Goal: Check status: Check status

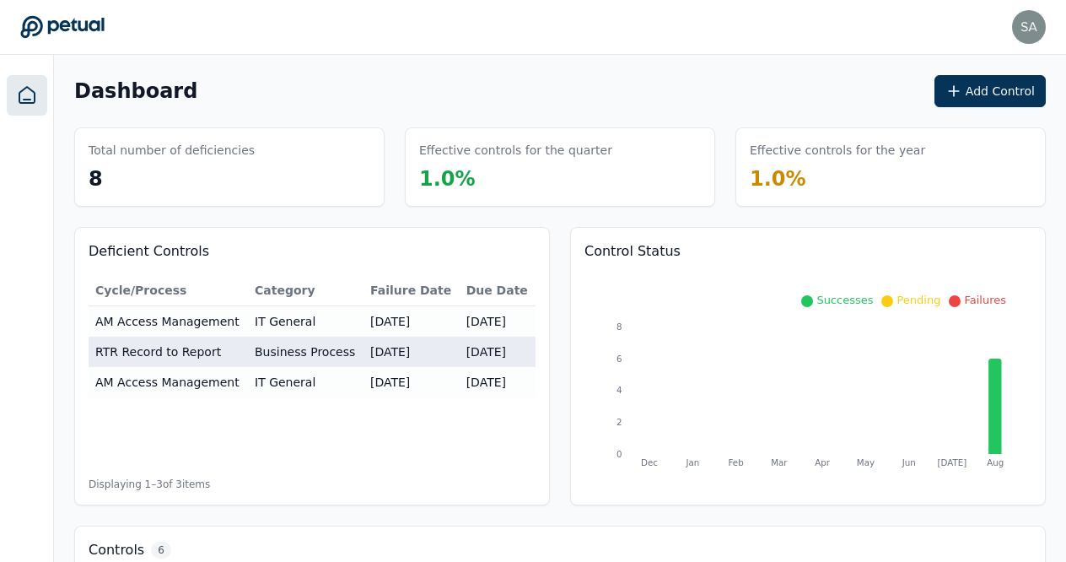
click at [173, 348] on td "RTR Record to Report" at bounding box center [168, 352] width 159 height 30
type input "**********"
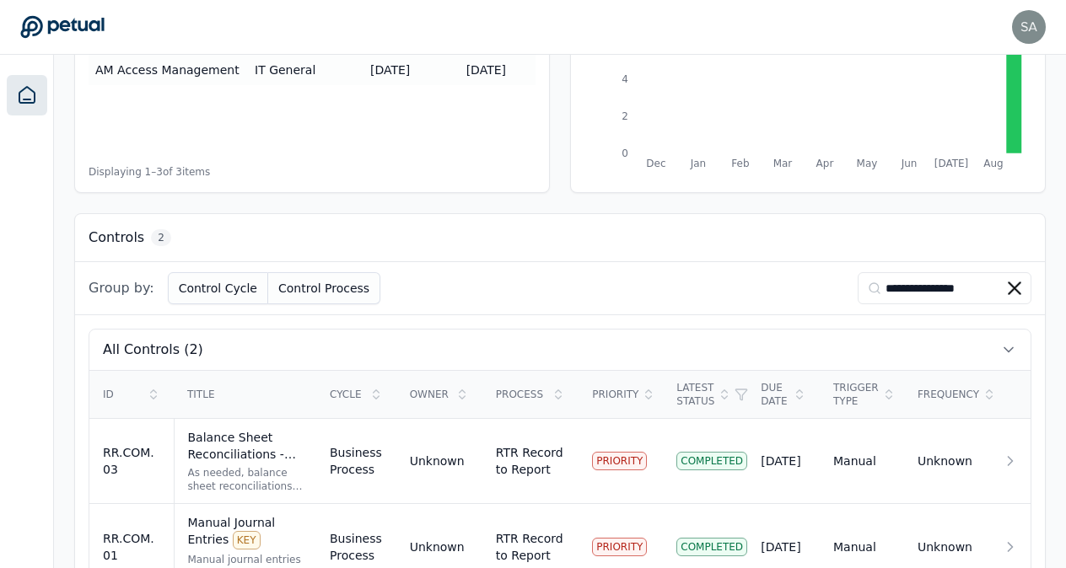
scroll to position [364, 0]
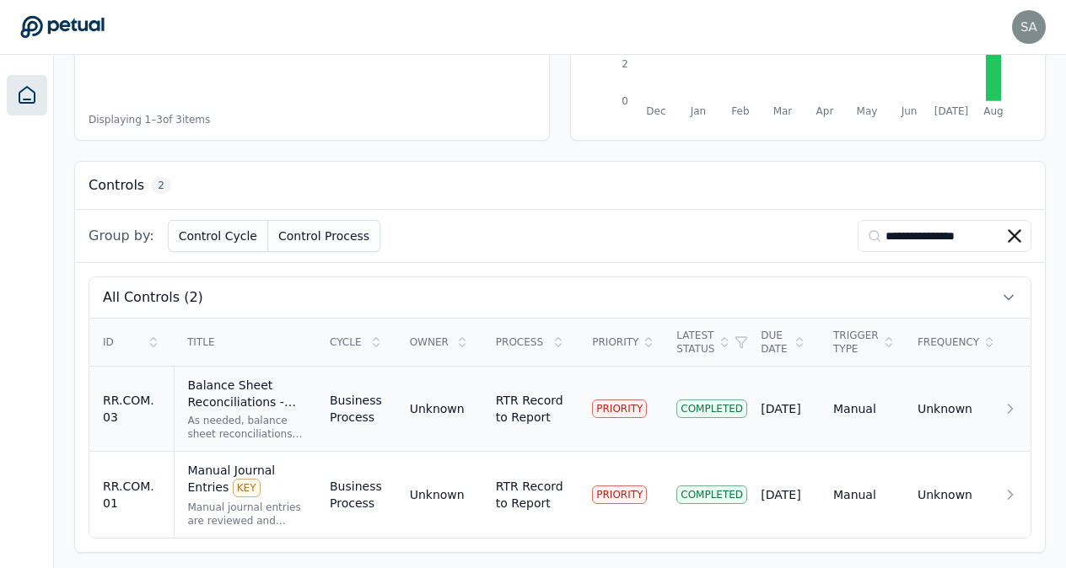
click at [216, 390] on div "Balance Sheet Reconciliations - Preparation and Review KEY" at bounding box center [245, 394] width 115 height 34
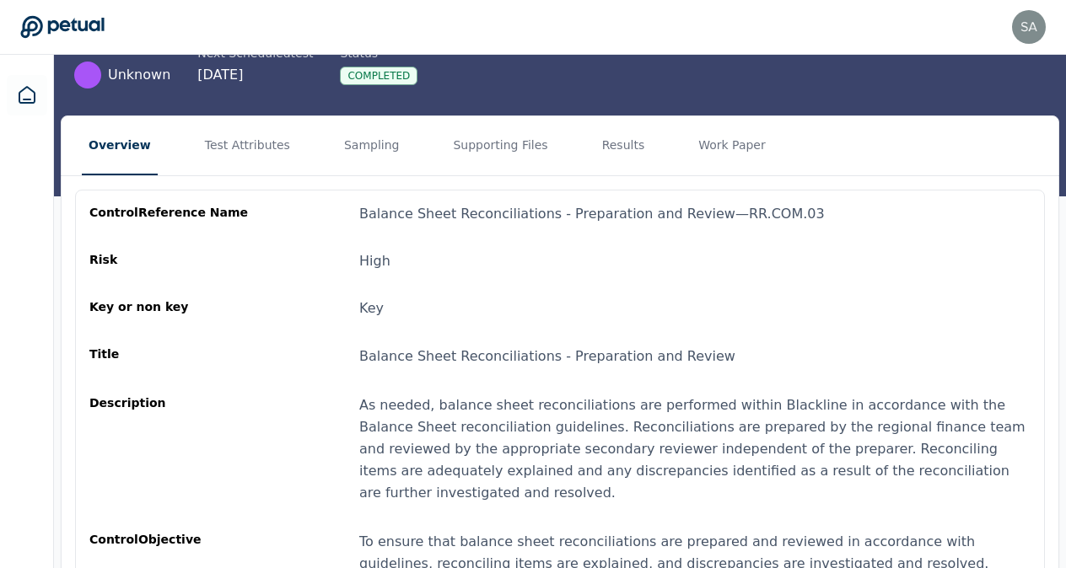
scroll to position [121, 0]
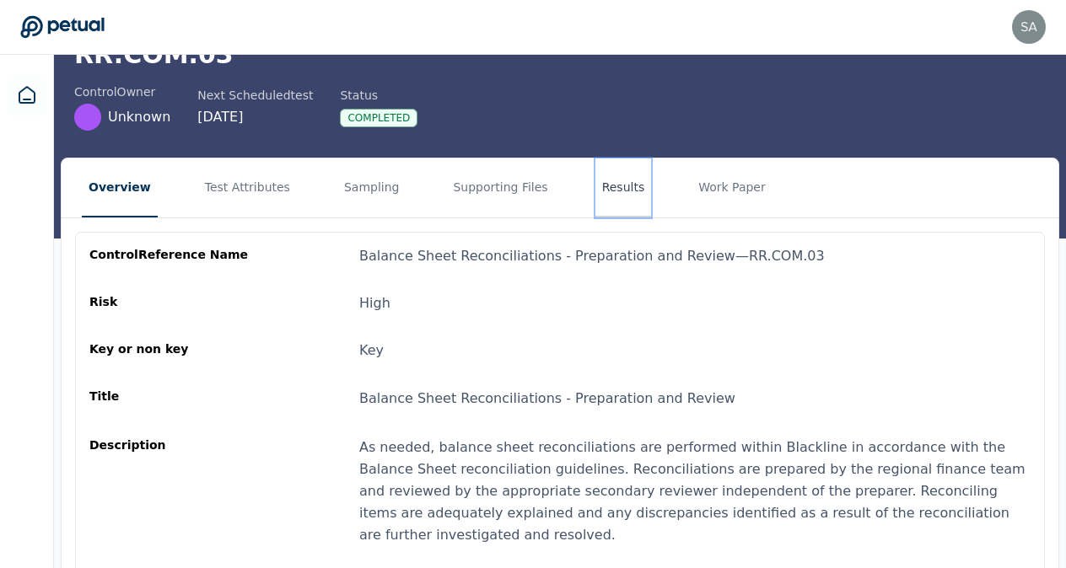
click at [595, 166] on button "Results" at bounding box center [623, 188] width 57 height 59
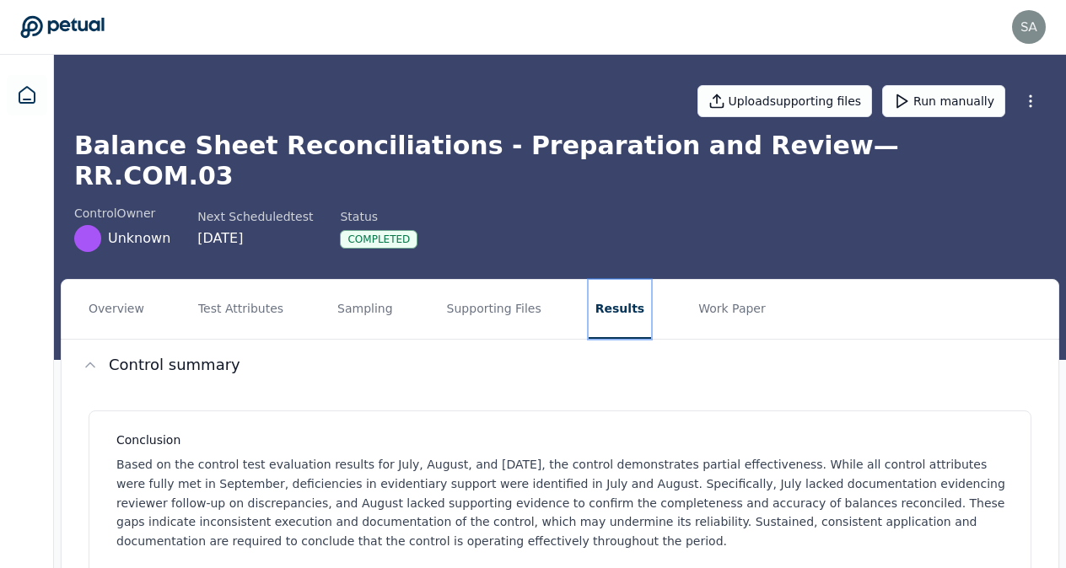
scroll to position [498, 0]
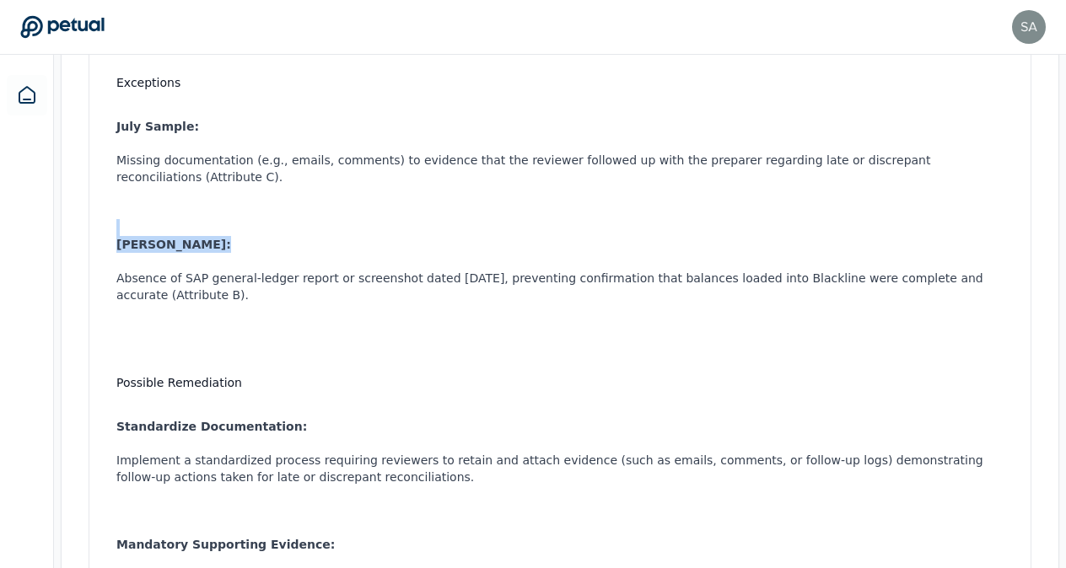
drag, startPoint x: 1056, startPoint y: 199, endPoint x: 1058, endPoint y: 172, distance: 27.0
click at [1058, 172] on div "Conclusion Based on the control test evaluation results for July, August, and […" at bounding box center [560, 454] width 997 height 1123
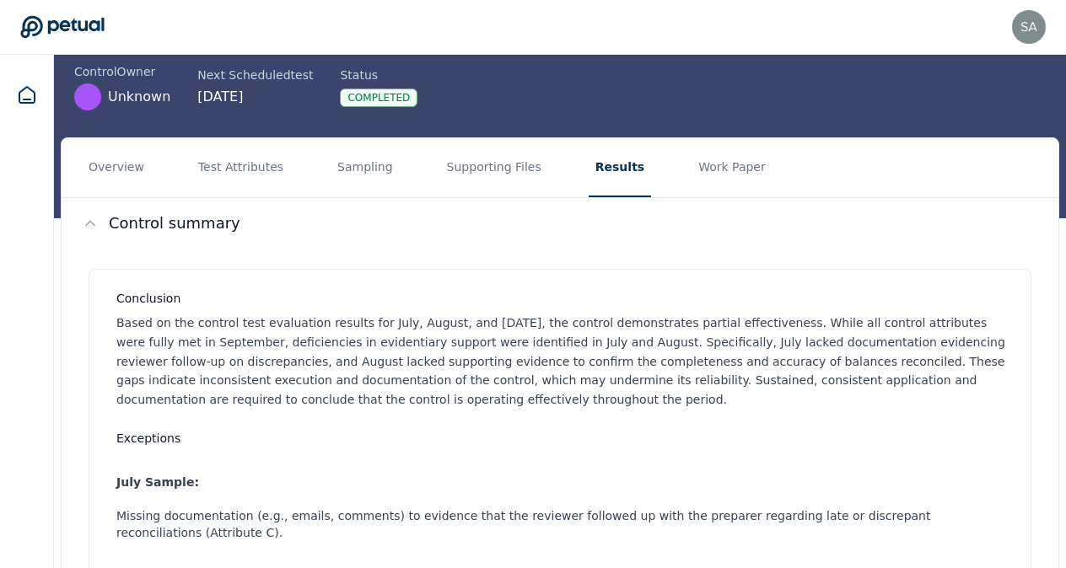
scroll to position [138, 0]
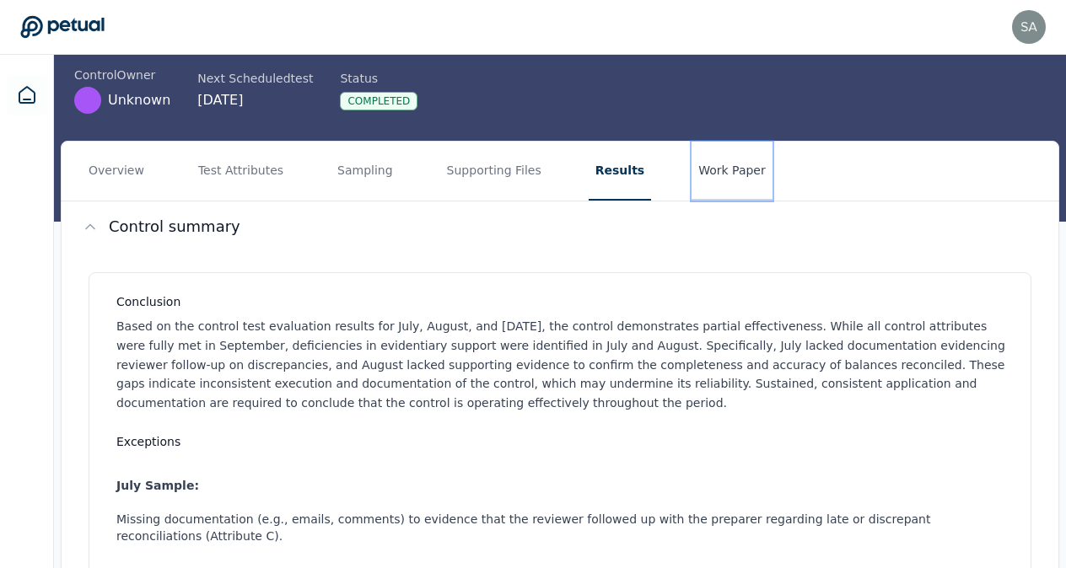
click at [697, 143] on button "Work Paper" at bounding box center [732, 171] width 81 height 59
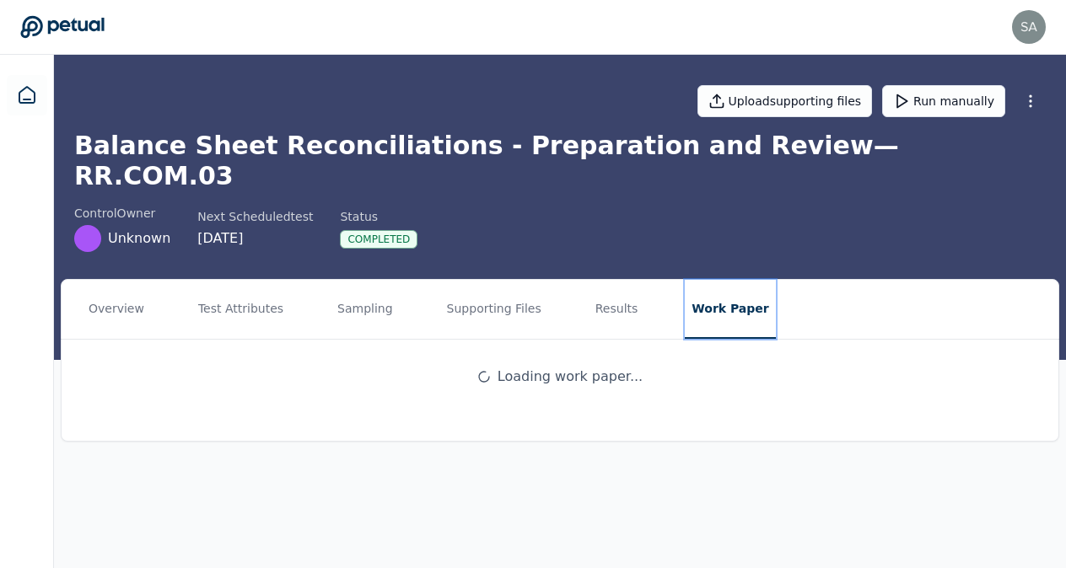
scroll to position [0, 0]
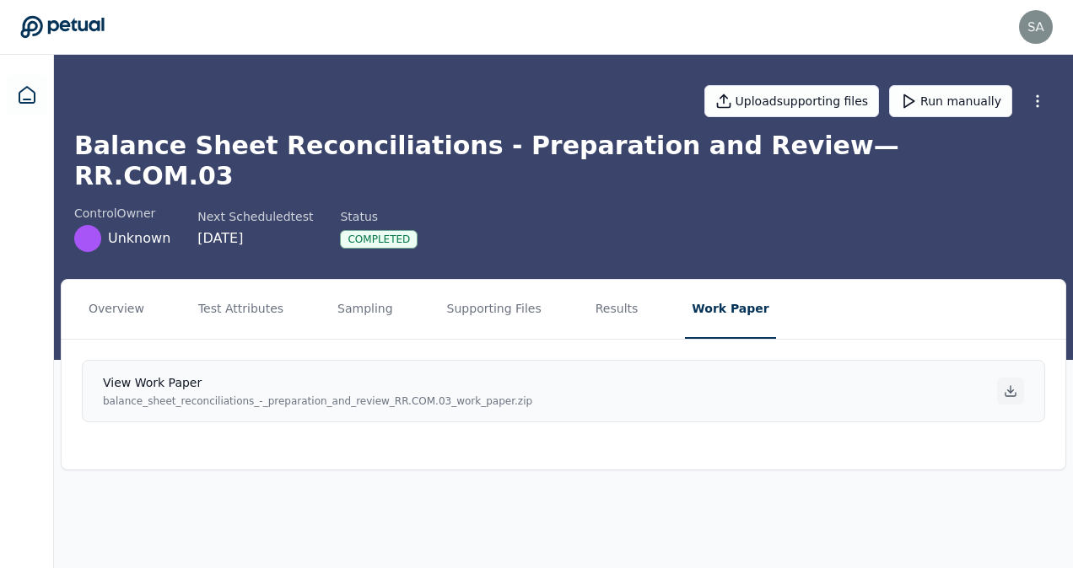
click at [1010, 390] on icon at bounding box center [1011, 391] width 6 height 3
click at [579, 479] on main "Upload supporting files Run manually Balance Sheet Reconciliations - Preparatio…" at bounding box center [563, 312] width 1019 height 514
click at [500, 287] on button "Supporting Files" at bounding box center [494, 309] width 108 height 59
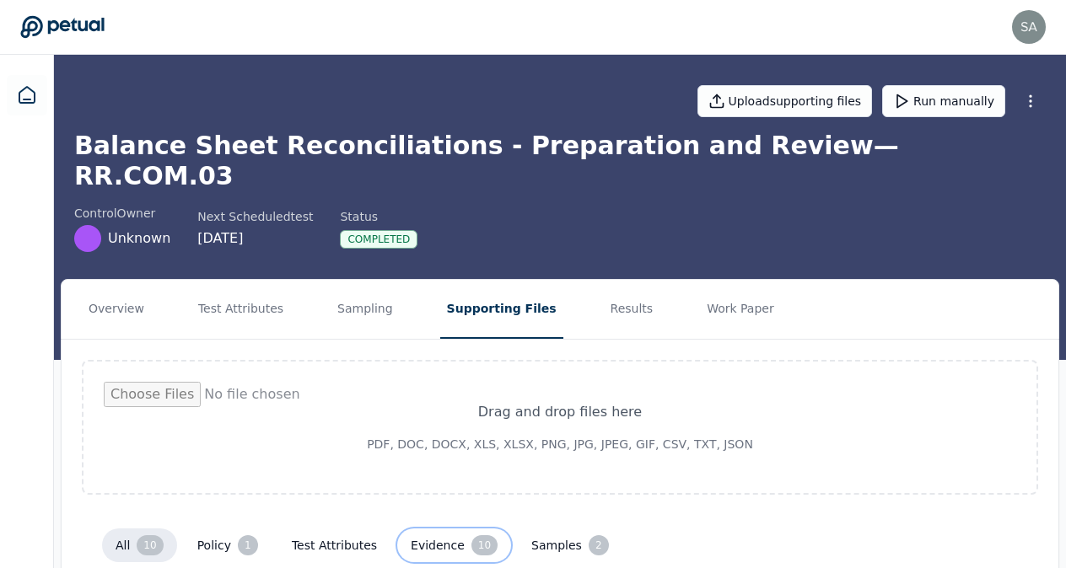
click at [427, 529] on button "Evidence 10" at bounding box center [454, 546] width 114 height 34
click at [529, 529] on button "Samples 2" at bounding box center [570, 546] width 105 height 34
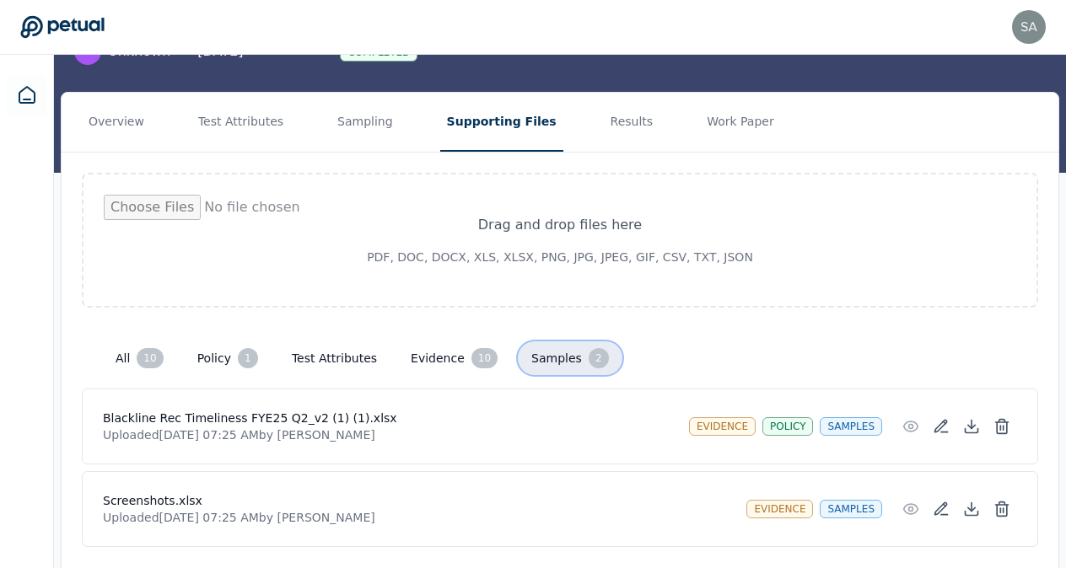
scroll to position [186, 0]
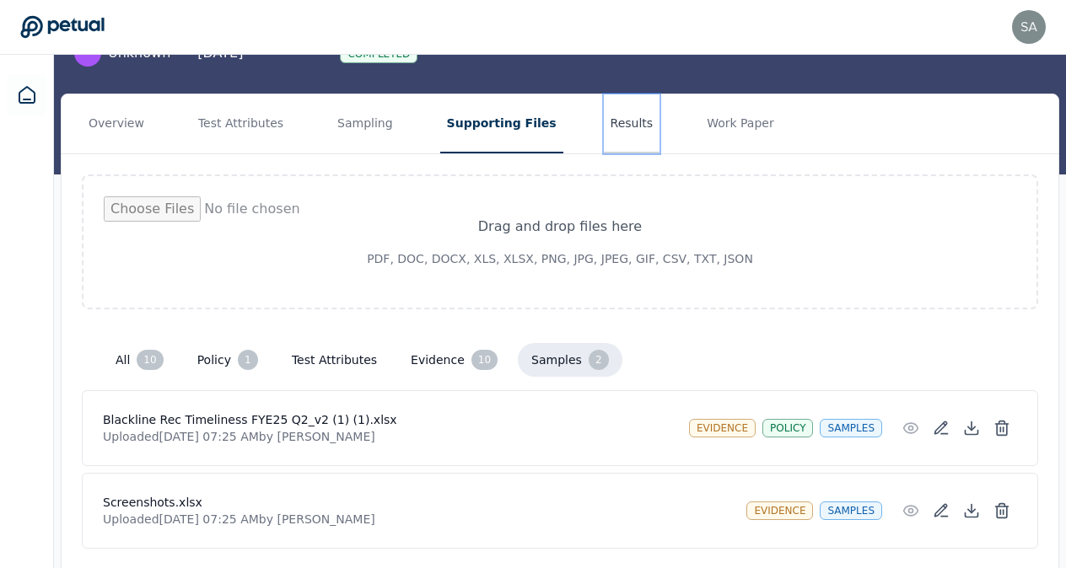
click at [604, 94] on button "Results" at bounding box center [632, 123] width 57 height 59
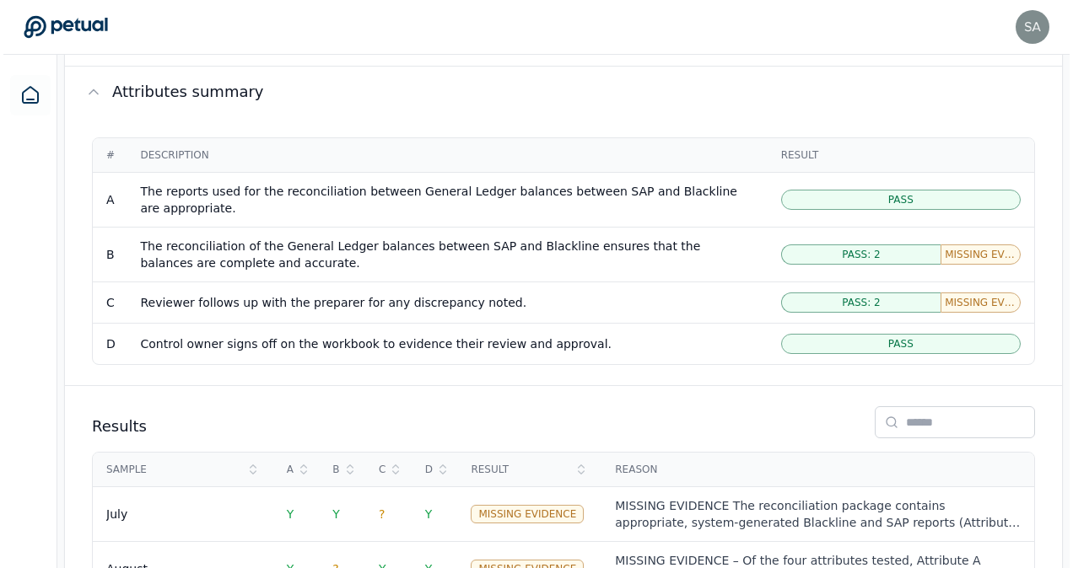
scroll to position [1444, 0]
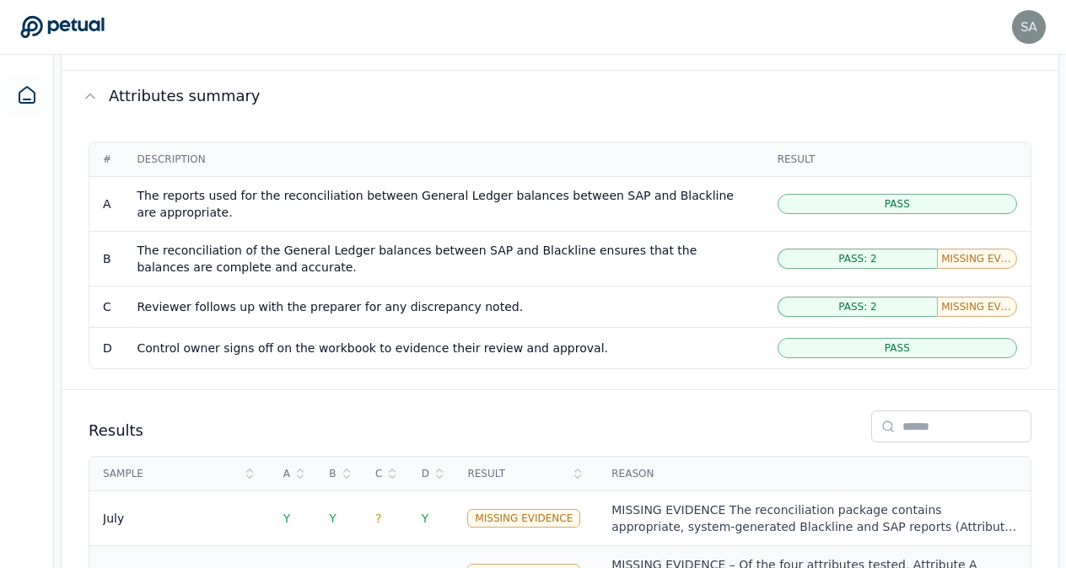
click at [875, 557] on div "MISSING EVIDENCE – Of the four attributes tested, Attribute A confirmed the app…" at bounding box center [814, 574] width 406 height 34
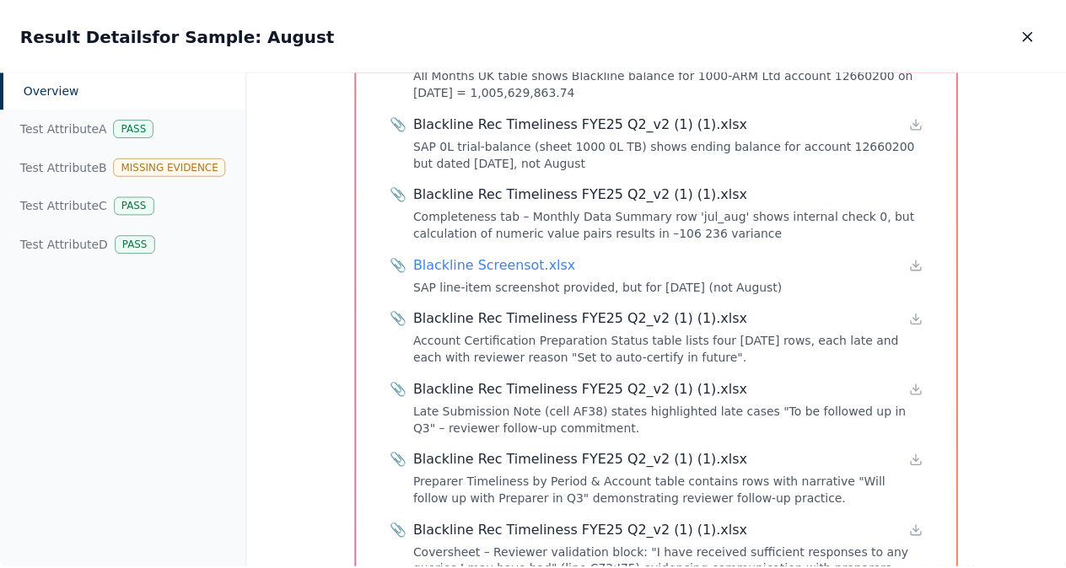
scroll to position [1298, 0]
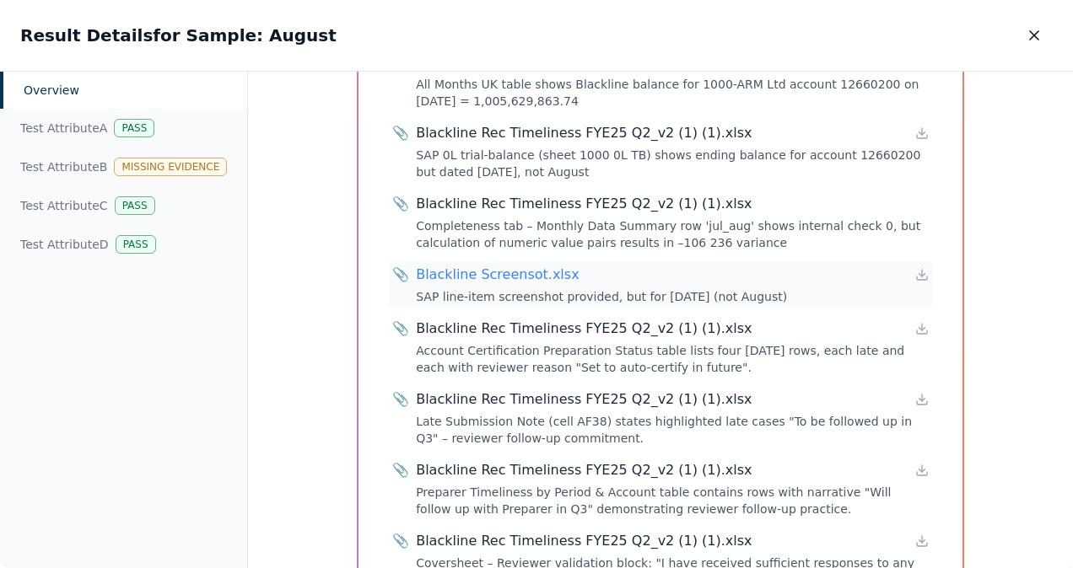
click at [477, 265] on div "Blackline Screensot.xlsx" at bounding box center [497, 275] width 163 height 20
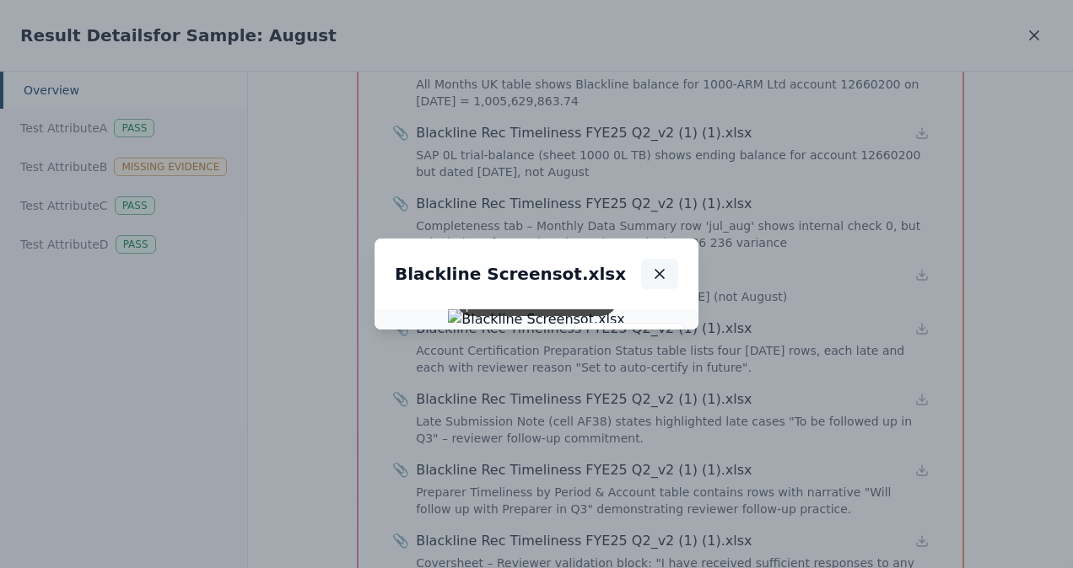
click at [668, 266] on icon "button" at bounding box center [659, 274] width 17 height 17
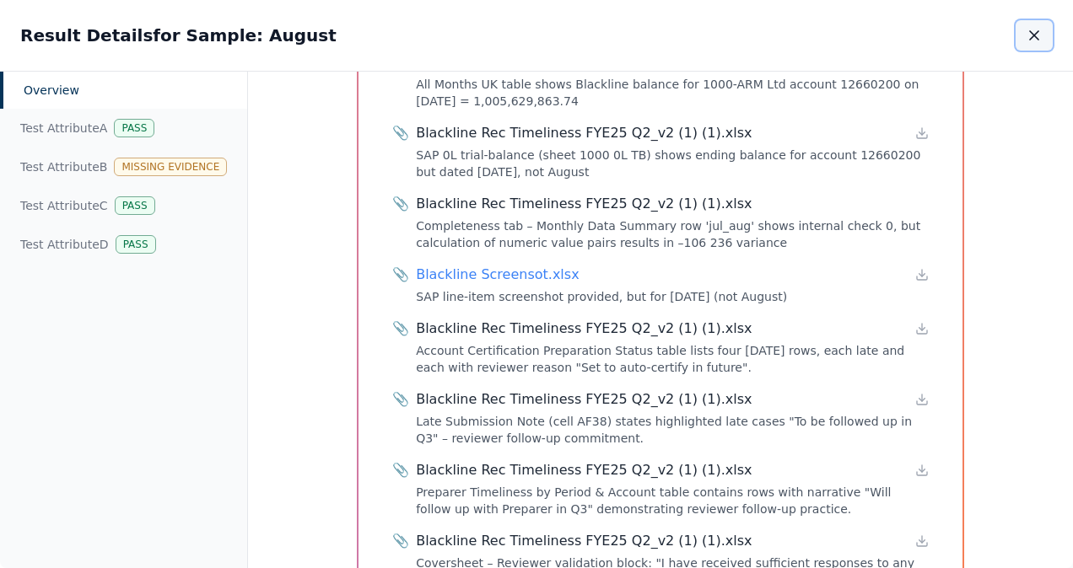
click at [1027, 40] on icon "button" at bounding box center [1034, 35] width 17 height 17
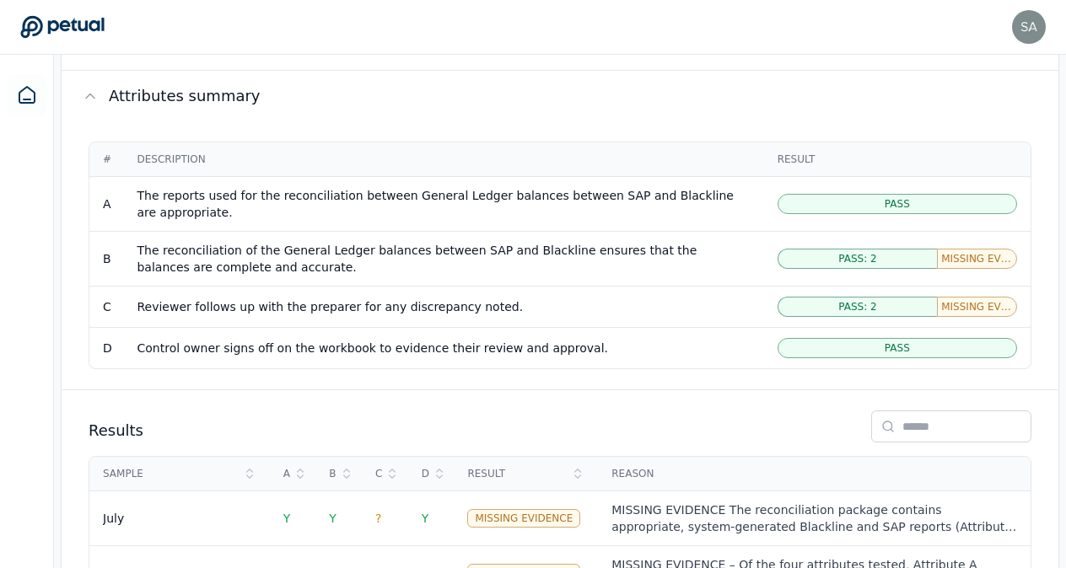
click at [1026, 290] on div "# Description Result A The reports used for the reconciliation between General …" at bounding box center [560, 255] width 997 height 268
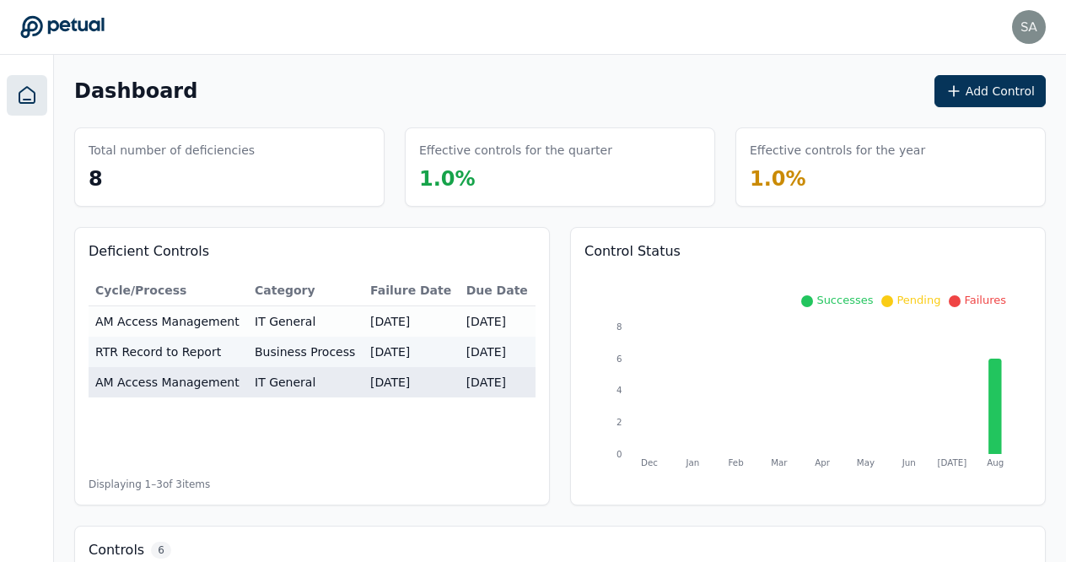
click at [194, 375] on td "AM Access Management" at bounding box center [168, 382] width 159 height 30
type input "**********"
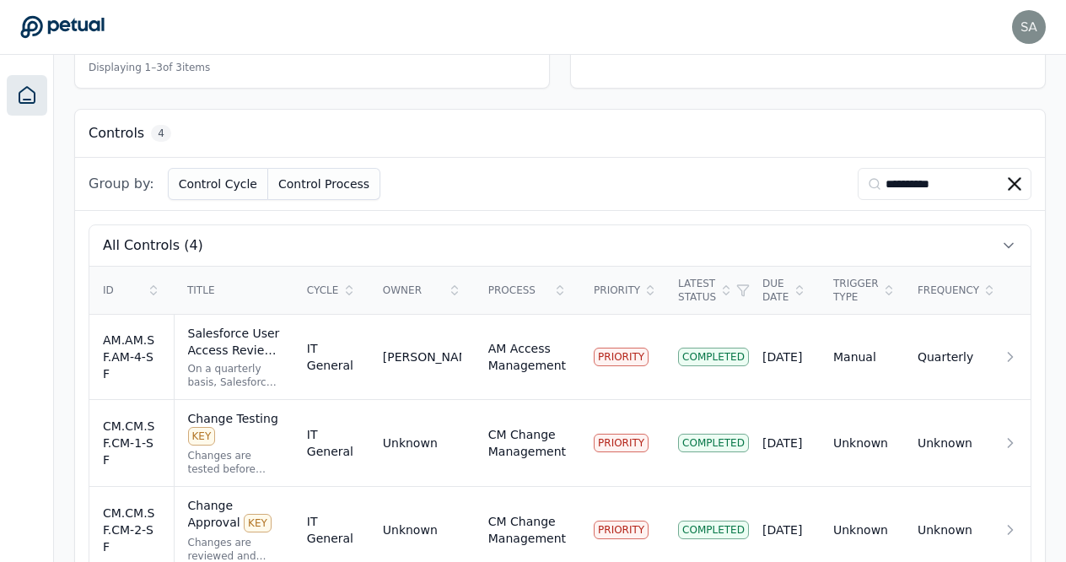
scroll to position [479, 0]
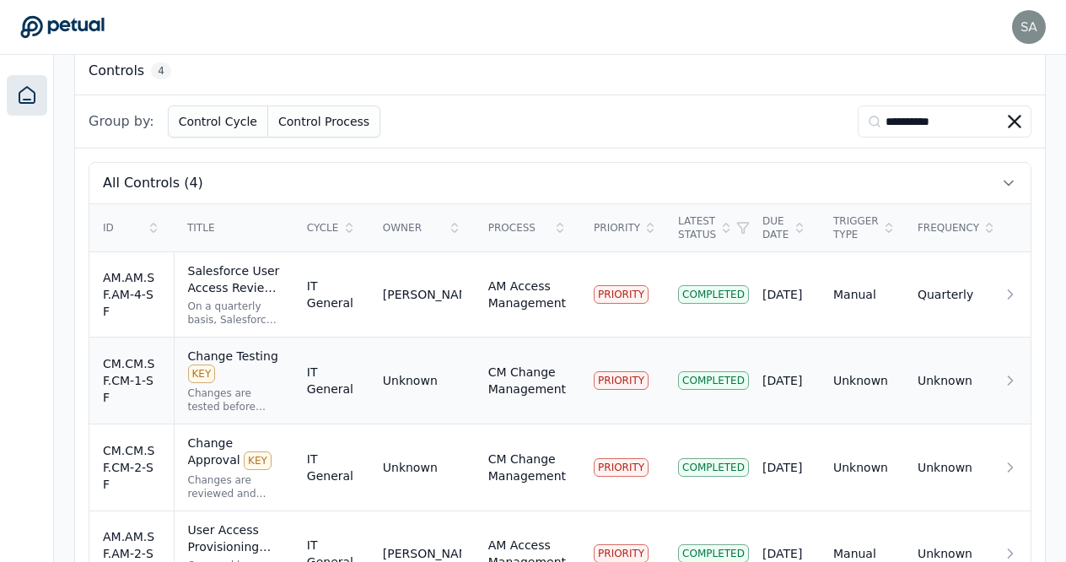
click at [222, 347] on div "Change Testing KEY" at bounding box center [234, 364] width 92 height 35
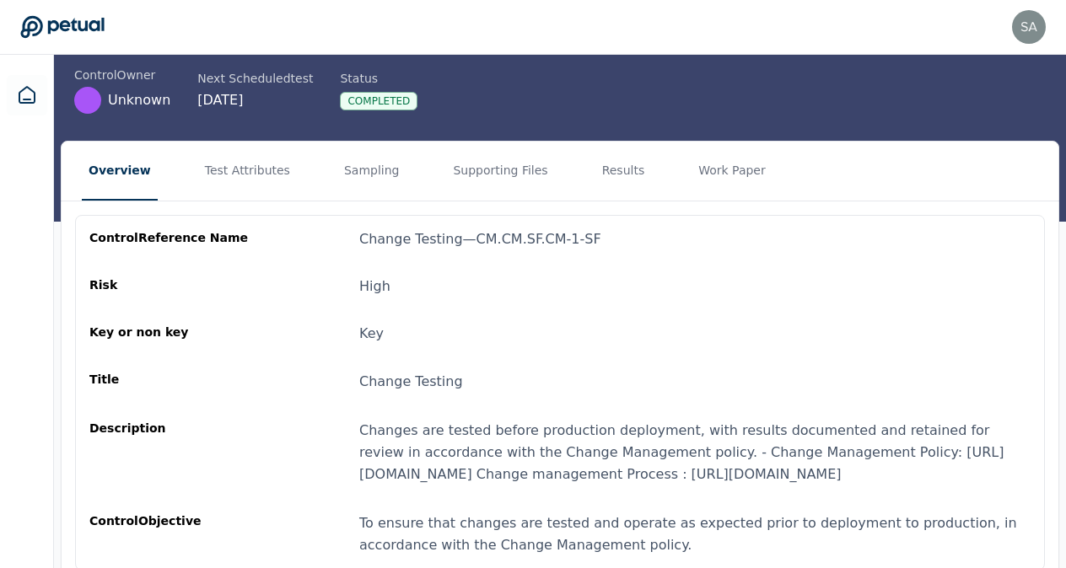
scroll to position [106, 0]
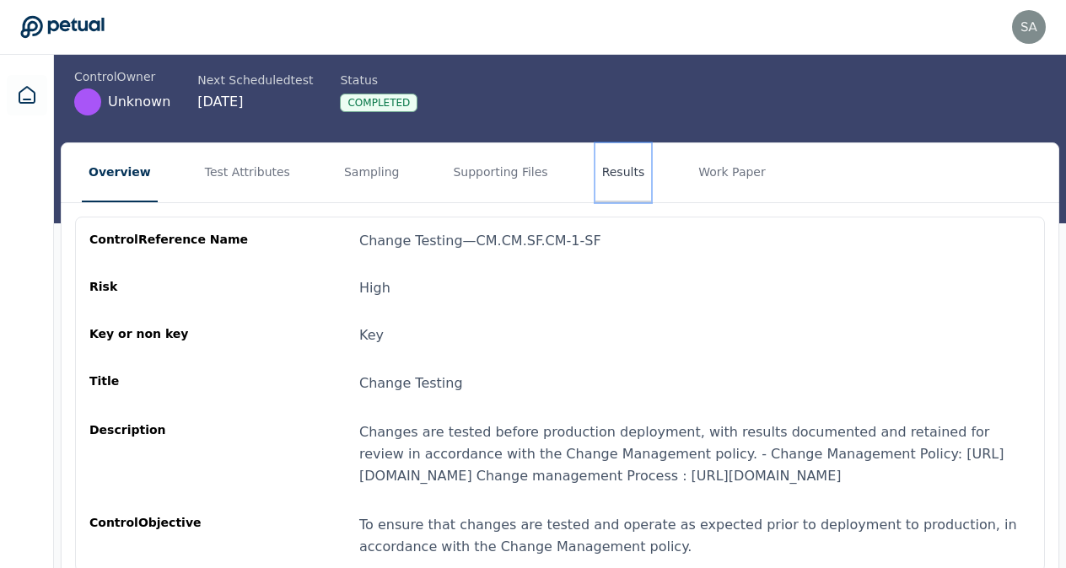
click at [595, 179] on button "Results" at bounding box center [623, 172] width 57 height 59
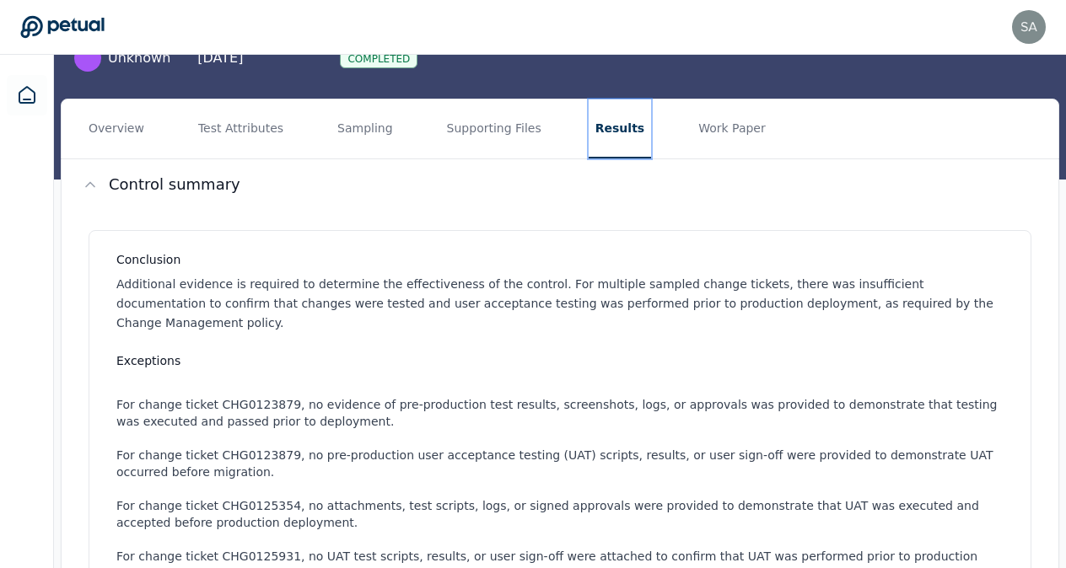
scroll to position [118, 0]
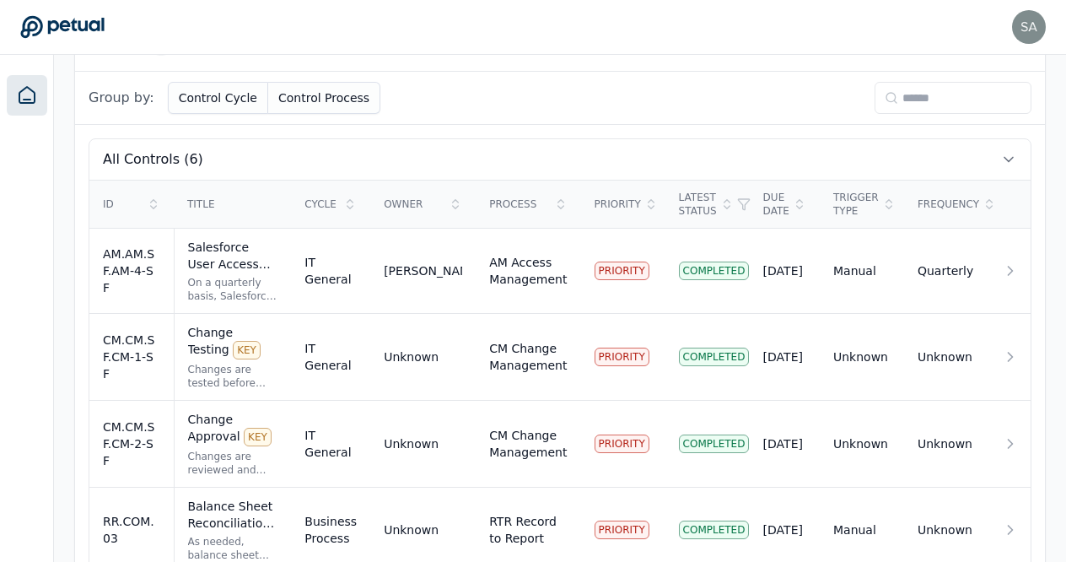
scroll to position [509, 0]
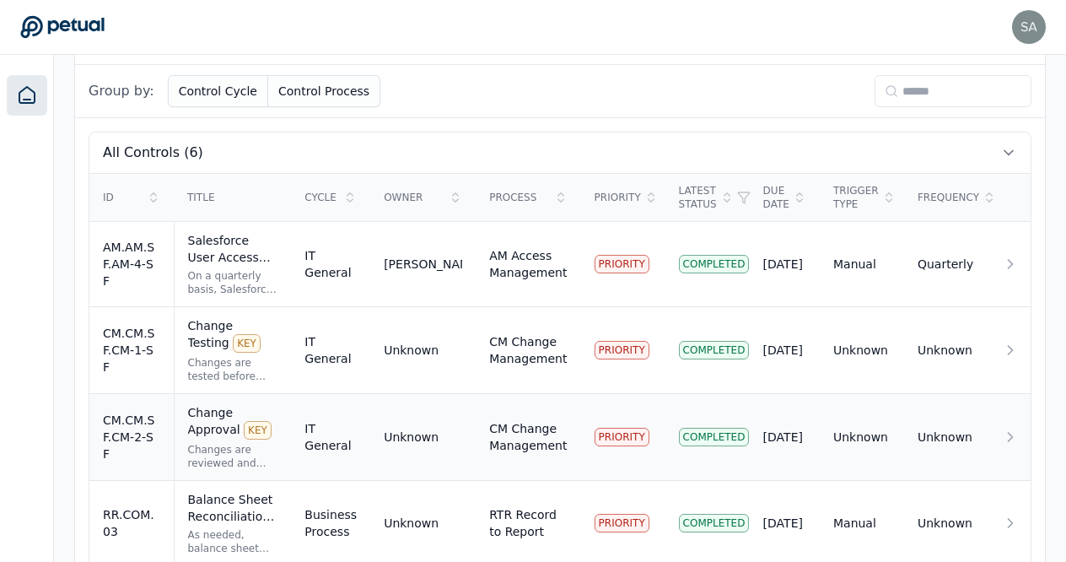
click at [245, 404] on div "Change Approval KEY" at bounding box center [233, 421] width 90 height 35
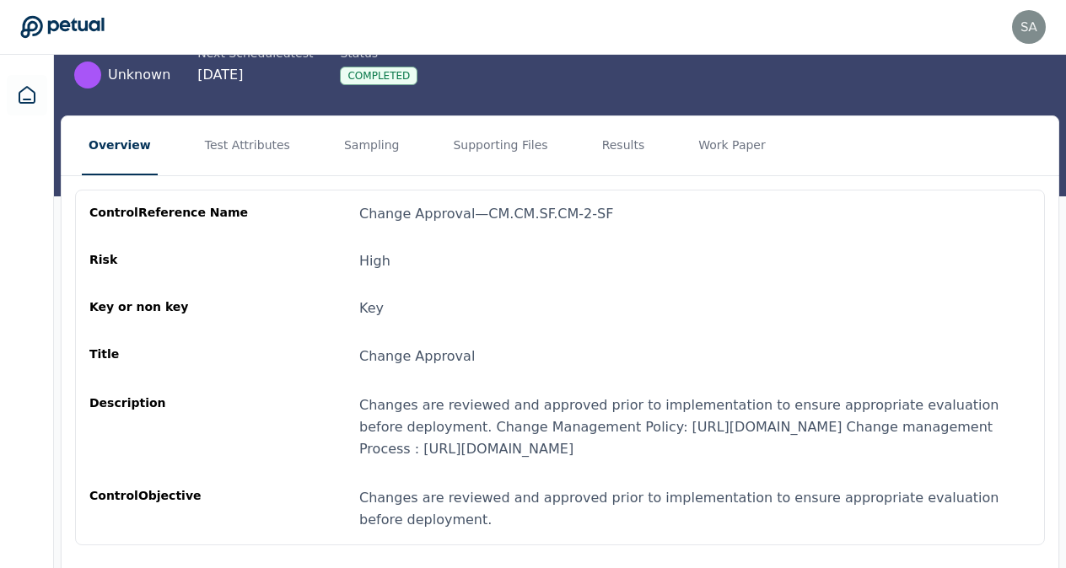
scroll to position [127, 0]
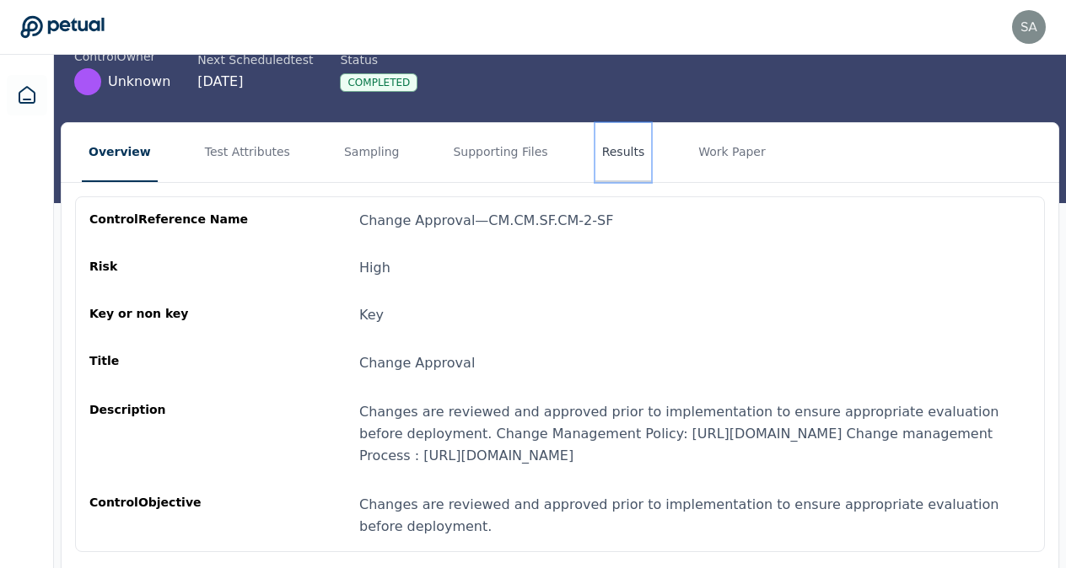
click at [595, 152] on button "Results" at bounding box center [623, 152] width 57 height 59
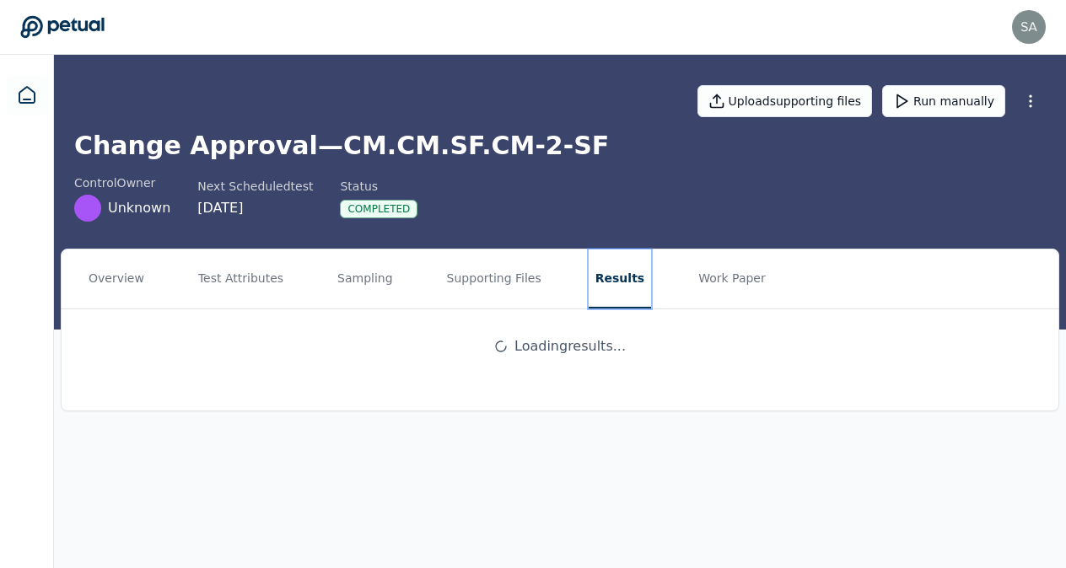
scroll to position [0, 0]
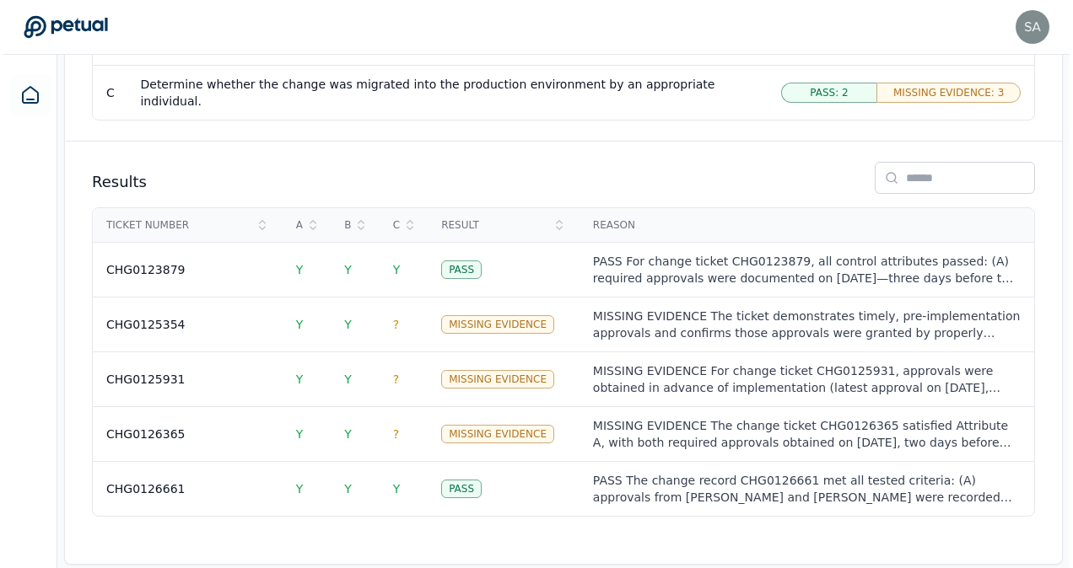
scroll to position [1027, 0]
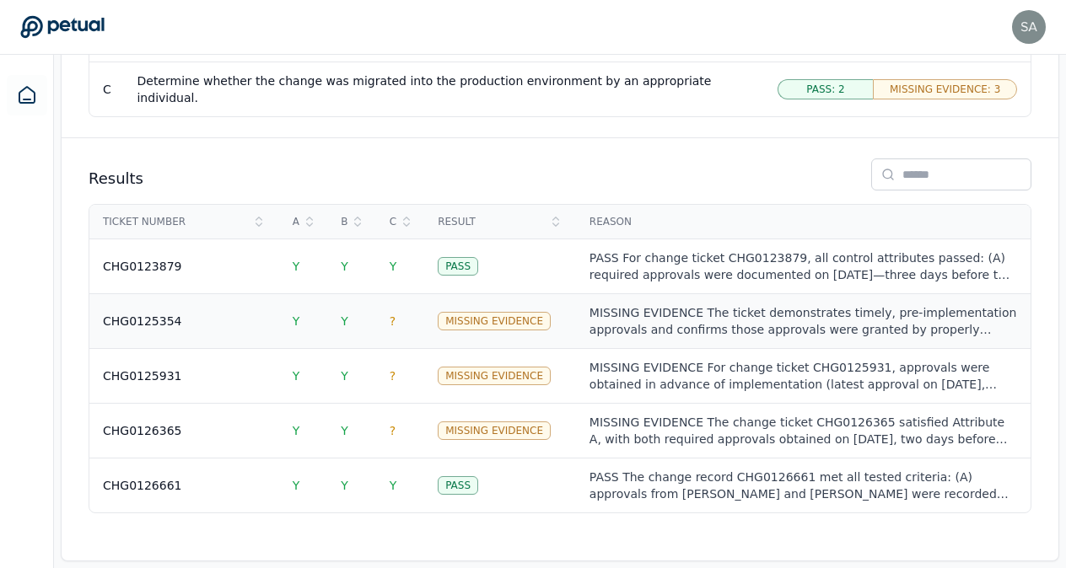
click at [487, 312] on div "Missing Evidence" at bounding box center [494, 321] width 113 height 19
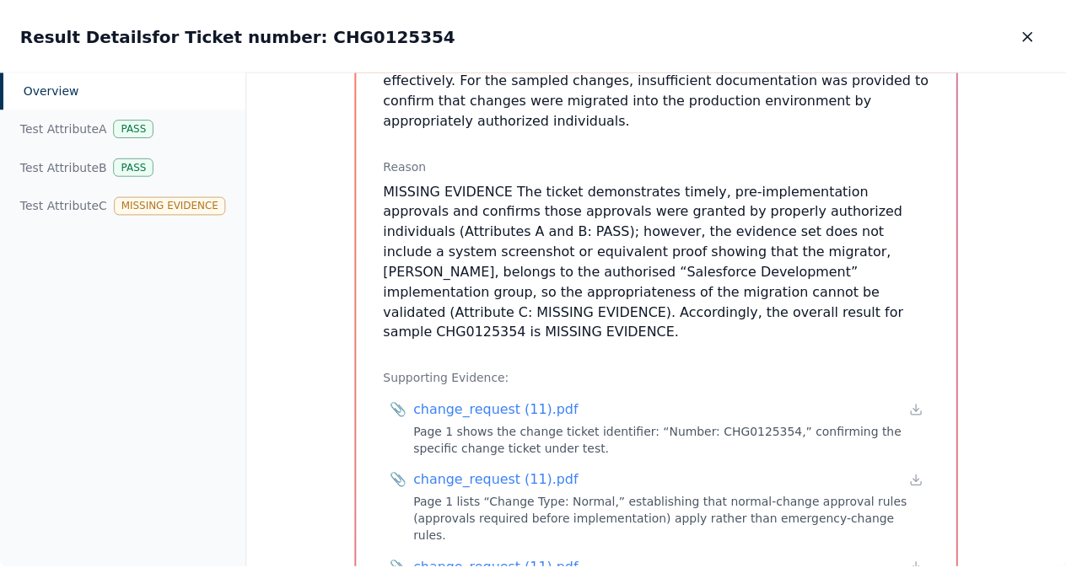
scroll to position [403, 0]
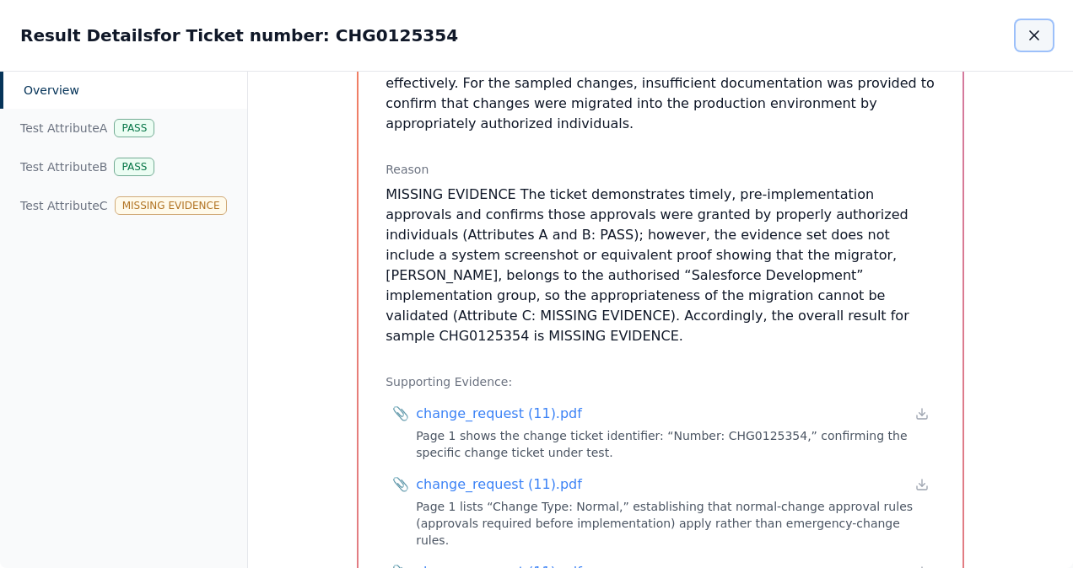
click at [1045, 46] on button "button" at bounding box center [1033, 35] width 37 height 30
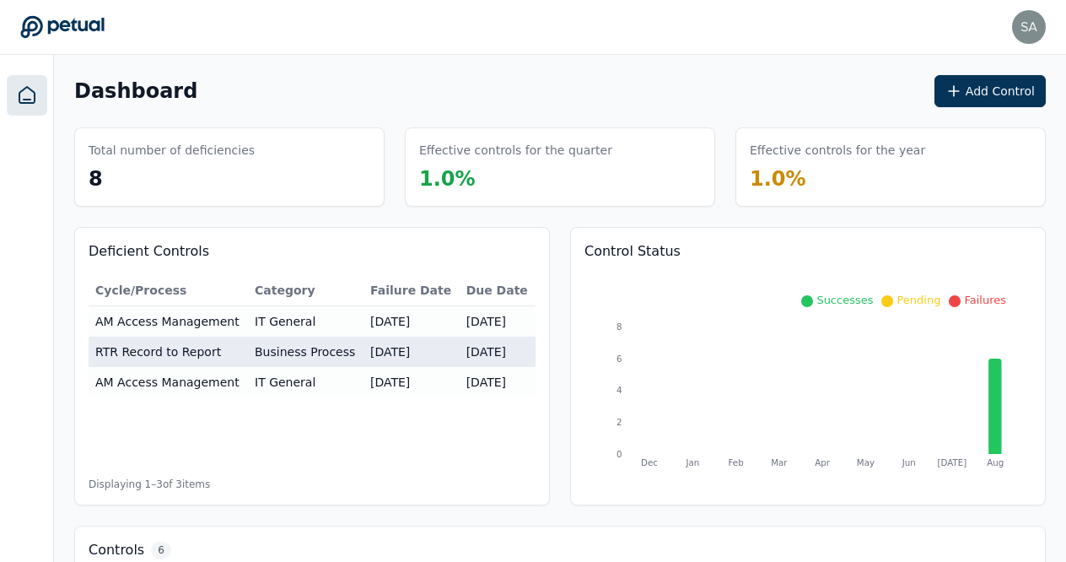
click at [172, 354] on td "RTR Record to Report" at bounding box center [168, 352] width 159 height 30
type input "**********"
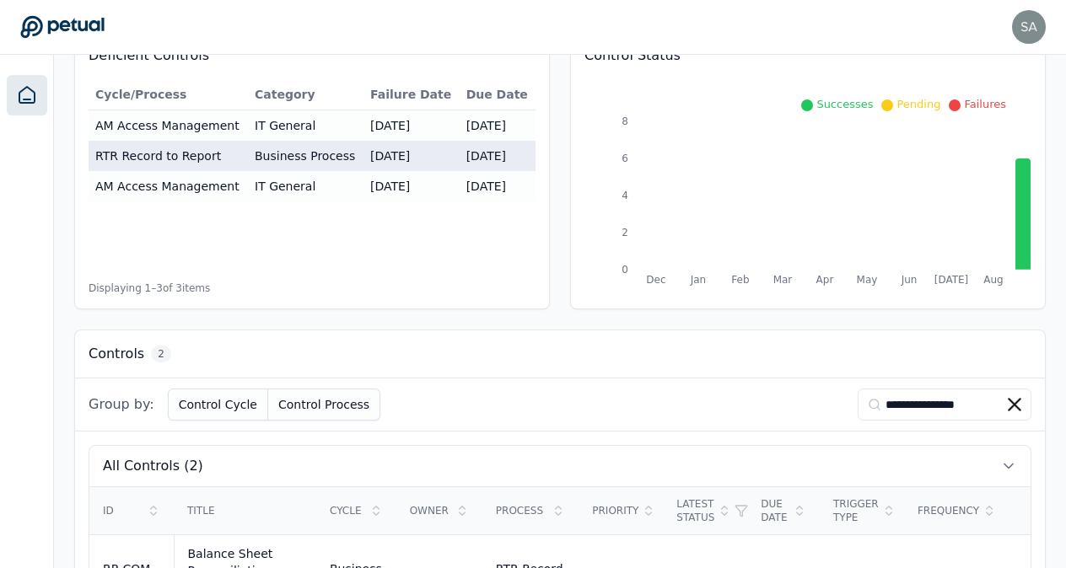
scroll to position [364, 0]
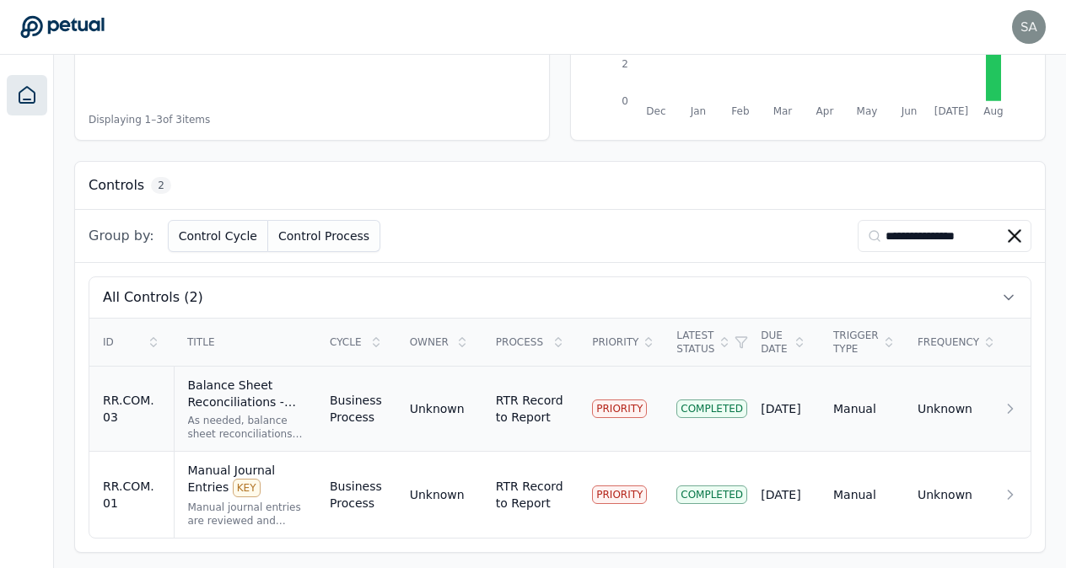
click at [213, 390] on div "Balance Sheet Reconciliations - Preparation and Review KEY" at bounding box center [245, 394] width 115 height 34
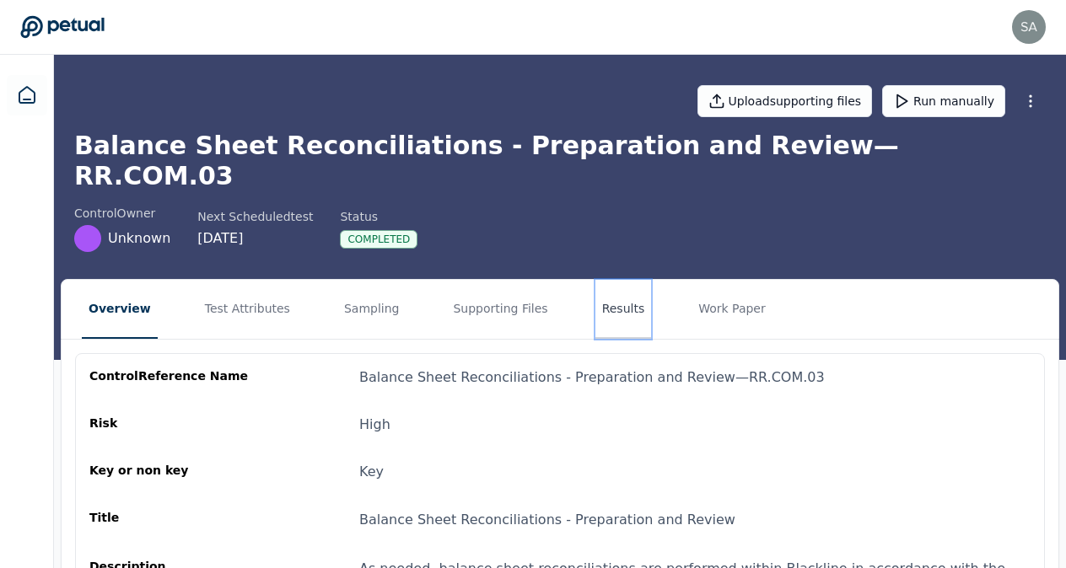
click at [595, 283] on button "Results" at bounding box center [623, 309] width 57 height 59
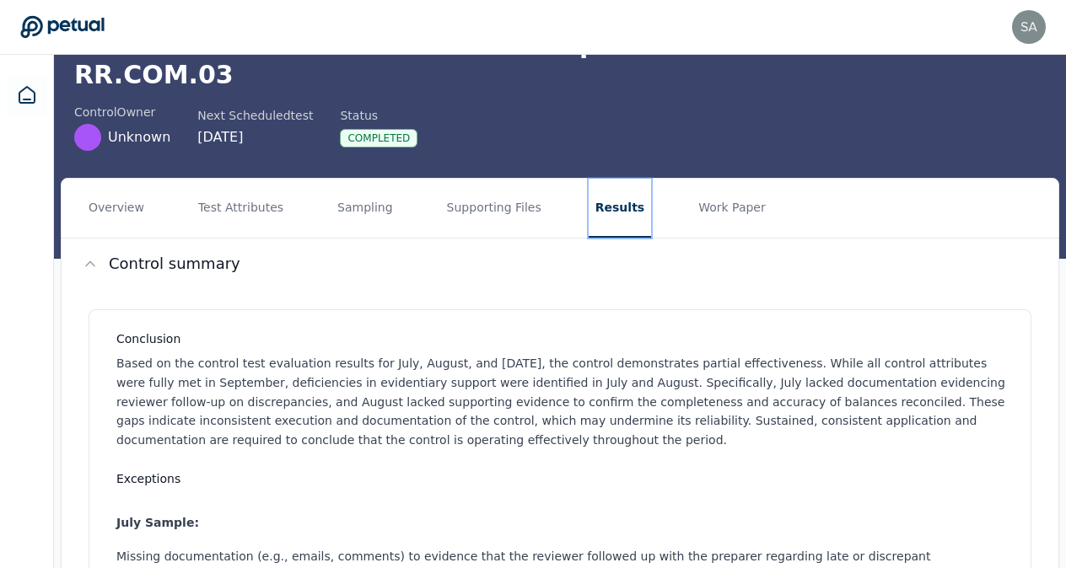
scroll to position [93, 0]
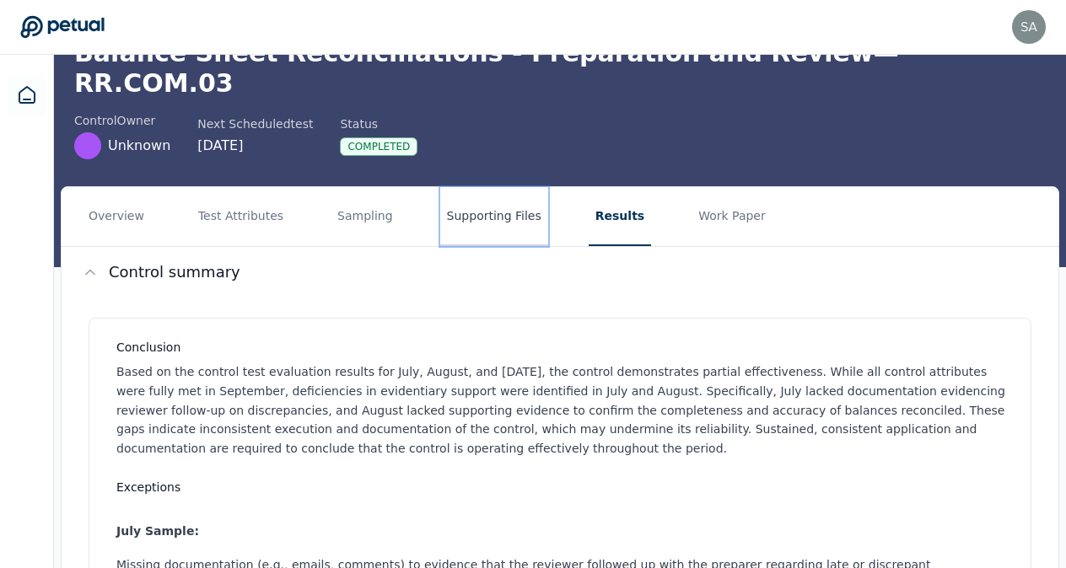
click at [484, 187] on button "Supporting Files" at bounding box center [494, 216] width 108 height 59
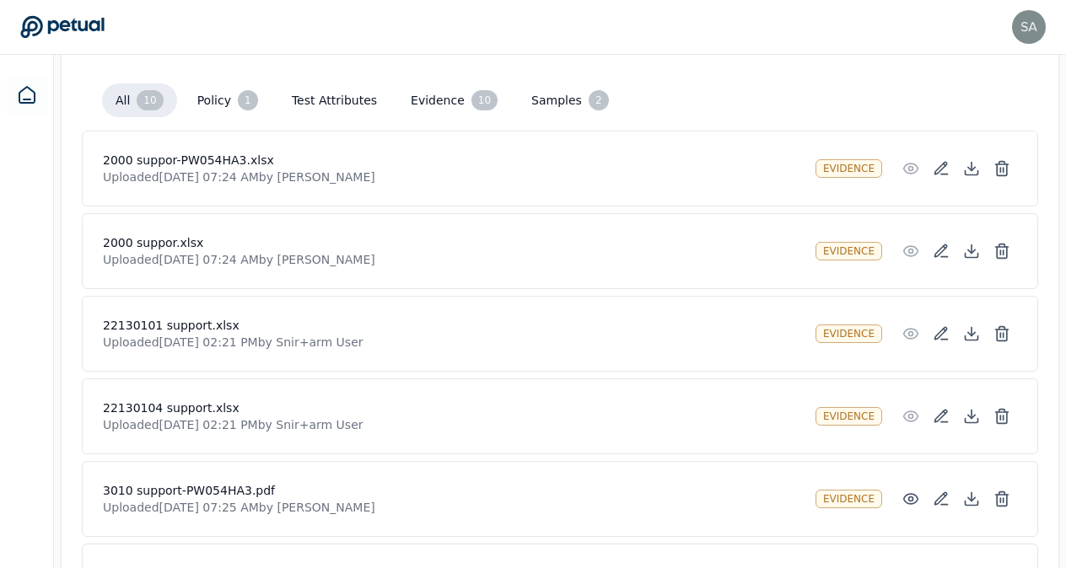
scroll to position [452, 0]
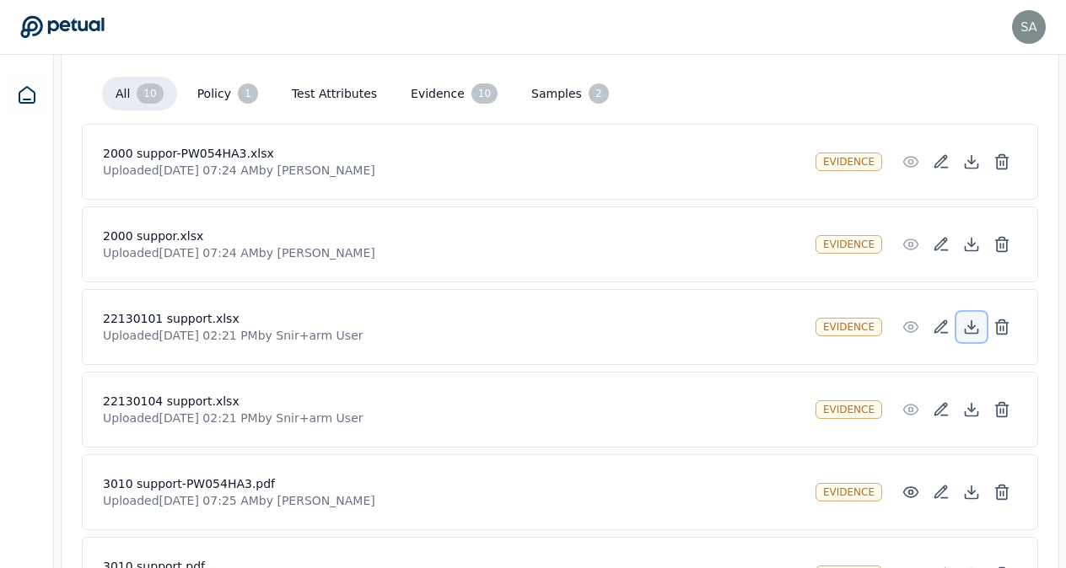
click at [972, 319] on icon at bounding box center [971, 327] width 17 height 17
